Goal: Use online tool/utility: Utilize a website feature to perform a specific function

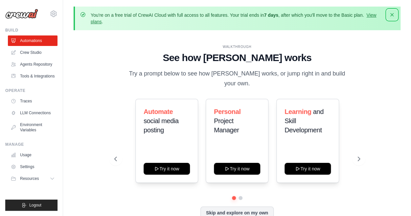
click at [395, 13] on button "Dismiss" at bounding box center [391, 15] width 11 height 11
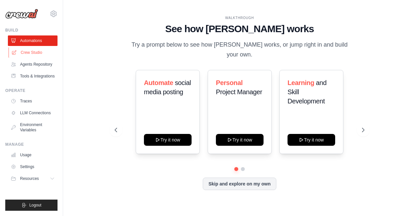
click at [23, 54] on link "Crew Studio" at bounding box center [34, 52] width 50 height 11
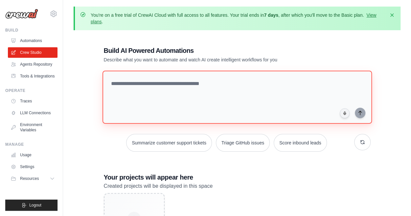
click at [118, 82] on textarea at bounding box center [236, 97] width 269 height 53
paste textarea "**********"
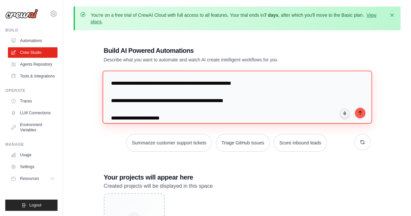
scroll to position [476, 0]
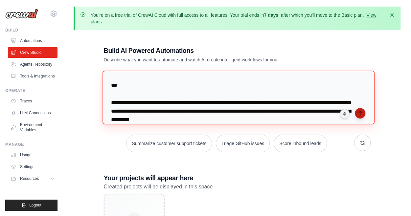
type textarea "**********"
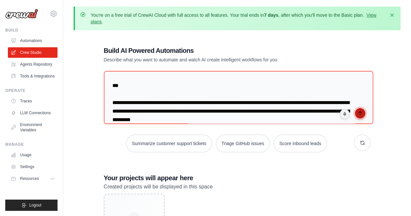
click at [359, 111] on icon "submit" at bounding box center [359, 113] width 5 height 5
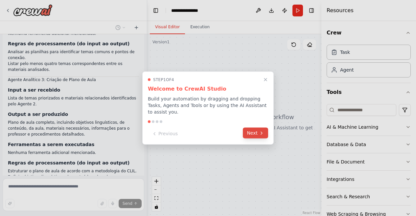
click at [263, 131] on icon at bounding box center [261, 132] width 5 height 5
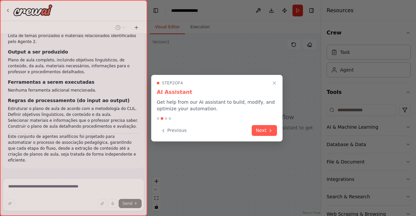
scroll to position [273, 0]
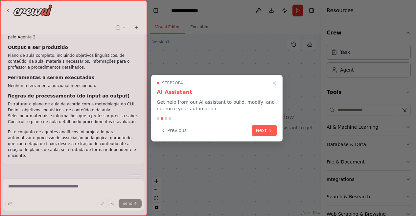
click at [263, 131] on button "Next" at bounding box center [263, 130] width 25 height 11
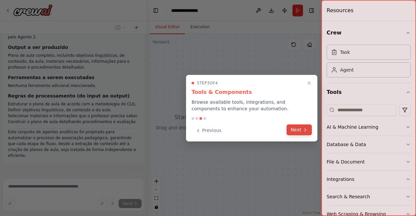
click at [302, 130] on button "Next" at bounding box center [298, 129] width 25 height 11
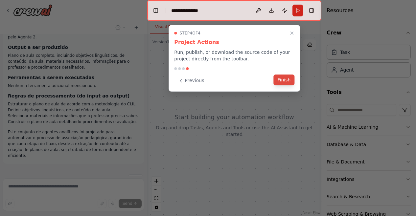
click at [286, 78] on button "Finish" at bounding box center [283, 80] width 21 height 11
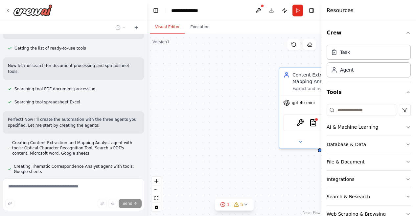
scroll to position [459, 0]
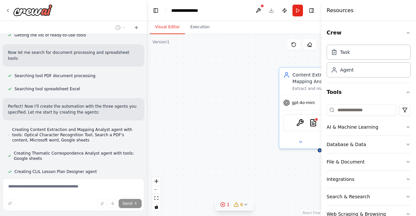
click at [245, 205] on icon at bounding box center [245, 204] width 5 height 5
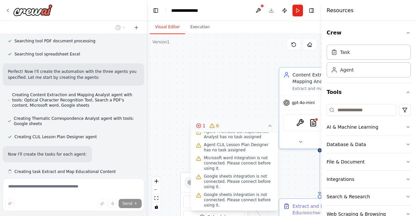
scroll to position [36, 0]
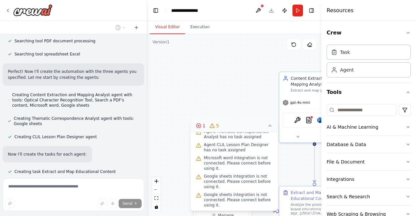
click at [198, 123] on circle at bounding box center [198, 125] width 4 height 4
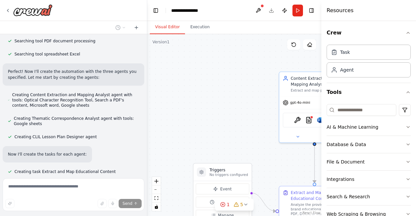
scroll to position [507, 0]
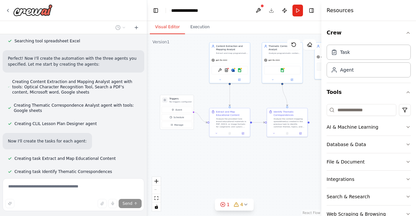
drag, startPoint x: 247, startPoint y: 162, endPoint x: 185, endPoint y: 84, distance: 99.8
click at [185, 84] on div ".deletable-edge-delete-btn { width: 20px; height: 20px; border: 0px solid #ffff…" at bounding box center [234, 125] width 174 height 182
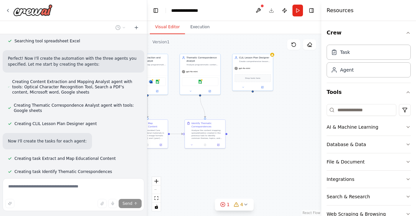
drag, startPoint x: 268, startPoint y: 159, endPoint x: 183, endPoint y: 171, distance: 86.1
click at [183, 171] on div ".deletable-edge-delete-btn { width: 20px; height: 20px; border: 0px solid #ffff…" at bounding box center [234, 125] width 174 height 182
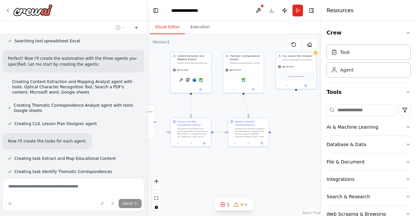
drag, startPoint x: 255, startPoint y: 157, endPoint x: 302, endPoint y: 155, distance: 46.7
click at [302, 155] on div ".deletable-edge-delete-btn { width: 20px; height: 20px; border: 0px solid #ffff…" at bounding box center [234, 125] width 174 height 182
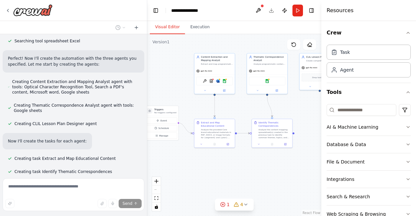
drag, startPoint x: 208, startPoint y: 166, endPoint x: 231, endPoint y: 167, distance: 23.7
click at [231, 167] on div ".deletable-edge-delete-btn { width: 20px; height: 20px; border: 0px solid #ffff…" at bounding box center [234, 125] width 174 height 182
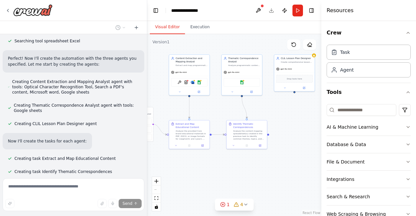
drag, startPoint x: 275, startPoint y: 163, endPoint x: 250, endPoint y: 164, distance: 25.0
click at [250, 164] on div ".deletable-edge-delete-btn { width: 20px; height: 20px; border: 0px solid #ffff…" at bounding box center [234, 125] width 174 height 182
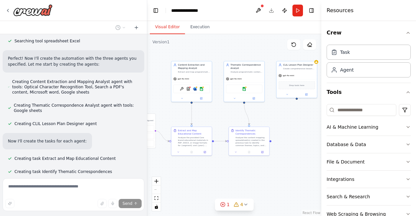
drag, startPoint x: 285, startPoint y: 164, endPoint x: 287, endPoint y: 171, distance: 6.9
click at [287, 171] on div ".deletable-edge-delete-btn { width: 20px; height: 20px; border: 0px solid #ffff…" at bounding box center [234, 125] width 174 height 182
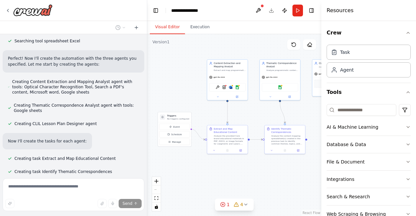
drag, startPoint x: 210, startPoint y: 170, endPoint x: 245, endPoint y: 168, distance: 35.8
click at [245, 168] on div ".deletable-edge-delete-btn { width: 20px; height: 20px; border: 0px solid #ffff…" at bounding box center [234, 125] width 174 height 182
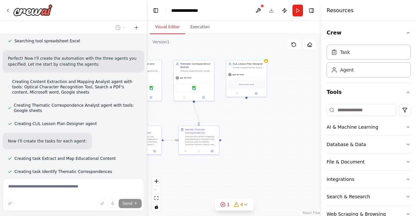
drag, startPoint x: 270, startPoint y: 171, endPoint x: 184, endPoint y: 172, distance: 86.0
click at [184, 172] on div ".deletable-edge-delete-btn { width: 20px; height: 20px; border: 0px solid #ffff…" at bounding box center [234, 125] width 174 height 182
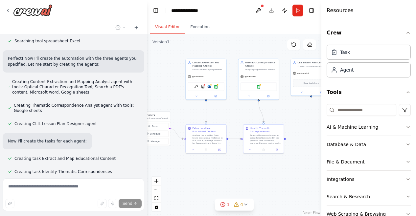
drag, startPoint x: 205, startPoint y: 172, endPoint x: 269, endPoint y: 170, distance: 64.7
click at [269, 170] on div ".deletable-edge-delete-btn { width: 20px; height: 20px; border: 0px solid #ffff…" at bounding box center [234, 125] width 174 height 182
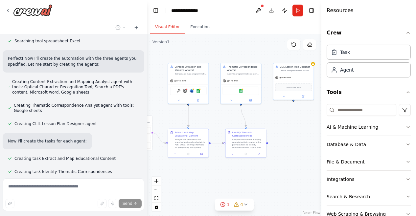
drag, startPoint x: 263, startPoint y: 167, endPoint x: 260, endPoint y: 171, distance: 4.9
click at [260, 171] on div ".deletable-edge-delete-btn { width: 20px; height: 20px; border: 0px solid #ffff…" at bounding box center [234, 125] width 174 height 182
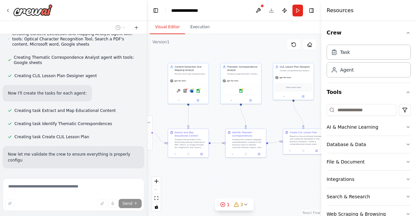
scroll to position [561, 0]
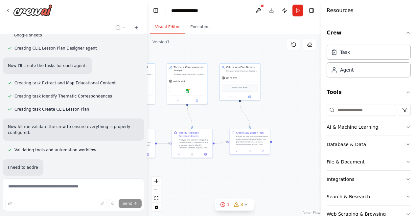
drag, startPoint x: 281, startPoint y: 177, endPoint x: 227, endPoint y: 178, distance: 53.5
click at [227, 178] on div ".deletable-edge-delete-btn { width: 20px; height: 20px; border: 0px solid #ffff…" at bounding box center [234, 125] width 174 height 182
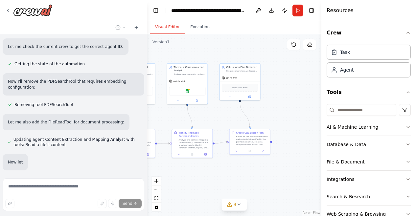
scroll to position [750, 0]
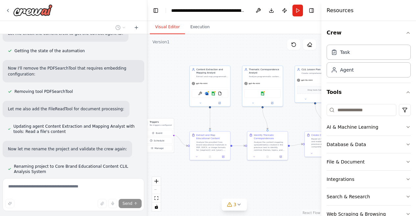
drag, startPoint x: 195, startPoint y: 178, endPoint x: 282, endPoint y: 179, distance: 86.3
click at [282, 179] on div ".deletable-edge-delete-btn { width: 20px; height: 20px; border: 0px solid #ffff…" at bounding box center [234, 125] width 174 height 182
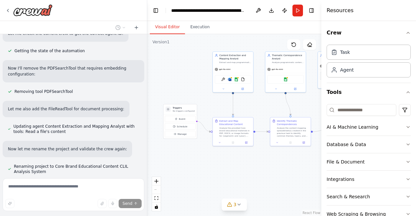
drag, startPoint x: 226, startPoint y: 180, endPoint x: 238, endPoint y: 167, distance: 17.7
click at [238, 167] on div ".deletable-edge-delete-btn { width: 20px; height: 20px; border: 0px solid #ffff…" at bounding box center [234, 125] width 174 height 182
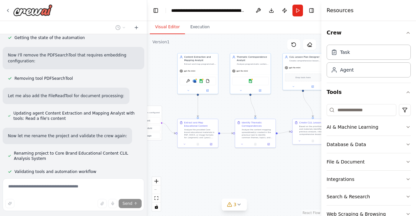
drag, startPoint x: 268, startPoint y: 173, endPoint x: 221, endPoint y: 175, distance: 47.6
click at [221, 175] on div ".deletable-edge-delete-btn { width: 20px; height: 20px; border: 0px solid #ffff…" at bounding box center [234, 125] width 174 height 182
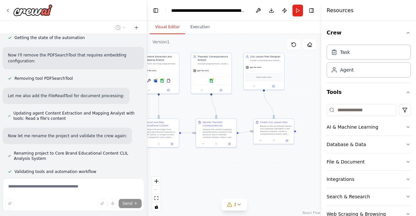
drag, startPoint x: 274, startPoint y: 161, endPoint x: 240, endPoint y: 161, distance: 34.1
click at [240, 161] on div ".deletable-edge-delete-btn { width: 20px; height: 20px; border: 0px solid #ffff…" at bounding box center [234, 125] width 174 height 182
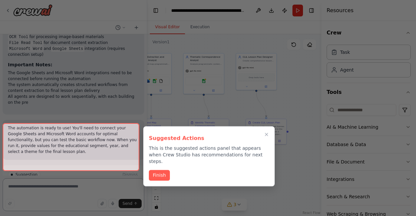
scroll to position [1103, 0]
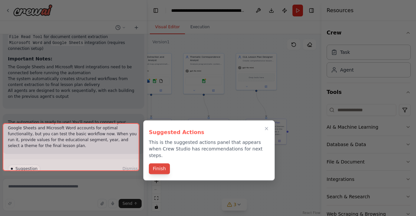
click at [156, 164] on button "Finish" at bounding box center [159, 168] width 21 height 11
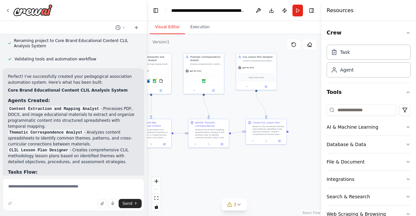
scroll to position [874, 0]
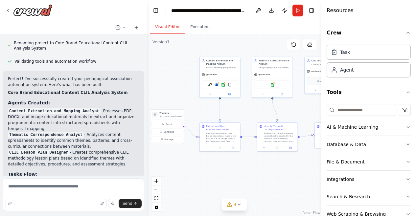
drag, startPoint x: 175, startPoint y: 163, endPoint x: 244, endPoint y: 167, distance: 68.7
click at [244, 167] on div ".deletable-edge-delete-btn { width: 20px; height: 20px; border: 0px solid #ffff…" at bounding box center [234, 125] width 174 height 182
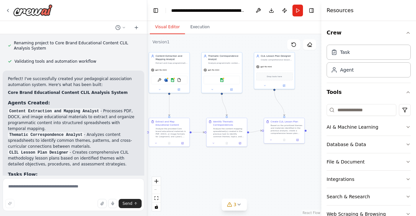
drag, startPoint x: 280, startPoint y: 163, endPoint x: 229, endPoint y: 159, distance: 50.8
click at [229, 159] on div ".deletable-edge-delete-btn { width: 20px; height: 20px; border: 0px solid #ffff…" at bounding box center [234, 125] width 174 height 182
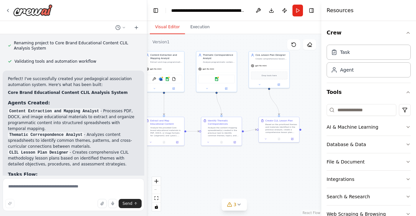
drag, startPoint x: 190, startPoint y: 161, endPoint x: 184, endPoint y: 160, distance: 5.3
click at [184, 160] on div ".deletable-edge-delete-btn { width: 20px; height: 20px; border: 0px solid #ffff…" at bounding box center [234, 125] width 174 height 182
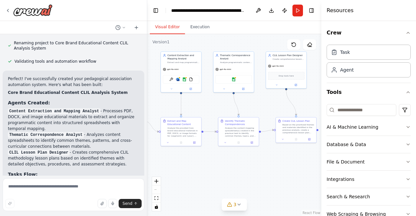
drag, startPoint x: 181, startPoint y: 157, endPoint x: 198, endPoint y: 157, distance: 17.1
click at [198, 157] on div ".deletable-edge-delete-btn { width: 20px; height: 20px; border: 0px solid #ffff…" at bounding box center [234, 125] width 174 height 182
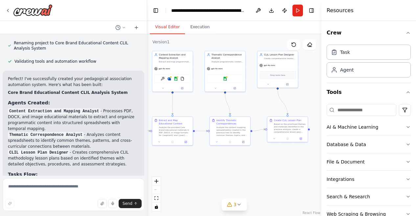
drag, startPoint x: 184, startPoint y: 158, endPoint x: 176, endPoint y: 157, distance: 8.6
click at [176, 157] on div ".deletable-edge-delete-btn { width: 20px; height: 20px; border: 0px solid #ffff…" at bounding box center [234, 125] width 174 height 182
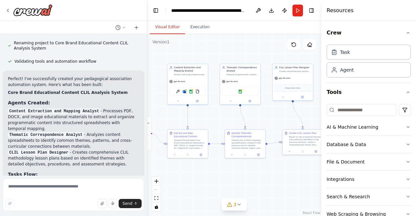
drag, startPoint x: 180, startPoint y: 160, endPoint x: 198, endPoint y: 172, distance: 21.9
click at [198, 172] on div ".deletable-edge-delete-btn { width: 20px; height: 20px; border: 0px solid #ffff…" at bounding box center [234, 125] width 174 height 182
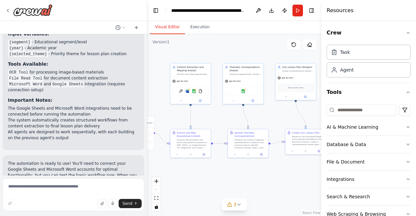
scroll to position [1103, 0]
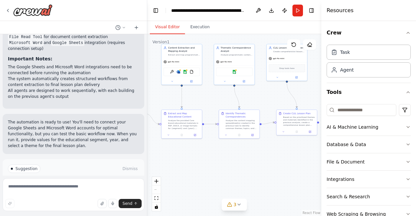
drag, startPoint x: 189, startPoint y: 178, endPoint x: 181, endPoint y: 158, distance: 21.3
click at [181, 158] on div ".deletable-edge-delete-btn { width: 20px; height: 20px; border: 0px solid #ffff…" at bounding box center [234, 125] width 174 height 182
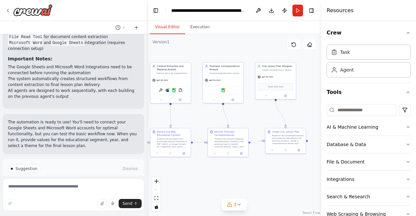
drag, startPoint x: 228, startPoint y: 159, endPoint x: 217, endPoint y: 177, distance: 21.5
click at [217, 177] on div ".deletable-edge-delete-btn { width: 20px; height: 20px; border: 0px solid #ffff…" at bounding box center [234, 125] width 174 height 182
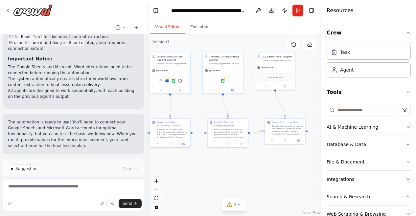
drag, startPoint x: 202, startPoint y: 181, endPoint x: 202, endPoint y: 171, distance: 9.5
click at [202, 171] on div ".deletable-edge-delete-btn { width: 20px; height: 20px; border: 0px solid #ffff…" at bounding box center [234, 125] width 174 height 182
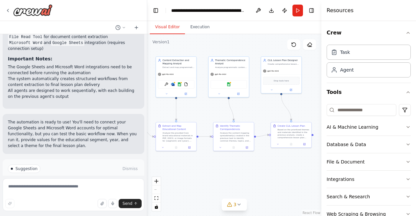
drag, startPoint x: 221, startPoint y: 169, endPoint x: 226, endPoint y: 173, distance: 7.1
click at [226, 173] on div ".deletable-edge-delete-btn { width: 20px; height: 20px; border: 0px solid #ffff…" at bounding box center [234, 125] width 174 height 182
click at [299, 11] on button "Run" at bounding box center [297, 11] width 11 height 12
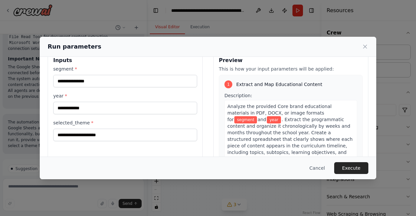
scroll to position [5, 0]
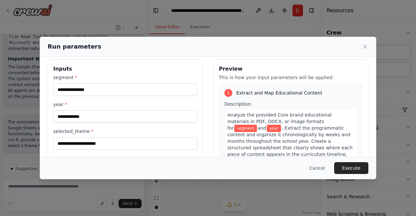
click at [300, 136] on span ". Extract the programmatic content and organize it chronologically by weeks and…" at bounding box center [289, 147] width 125 height 45
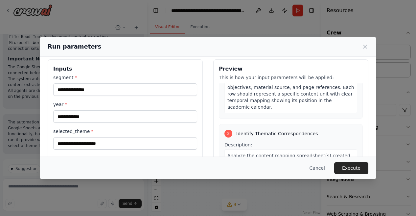
scroll to position [118, 0]
